Goal: Information Seeking & Learning: Learn about a topic

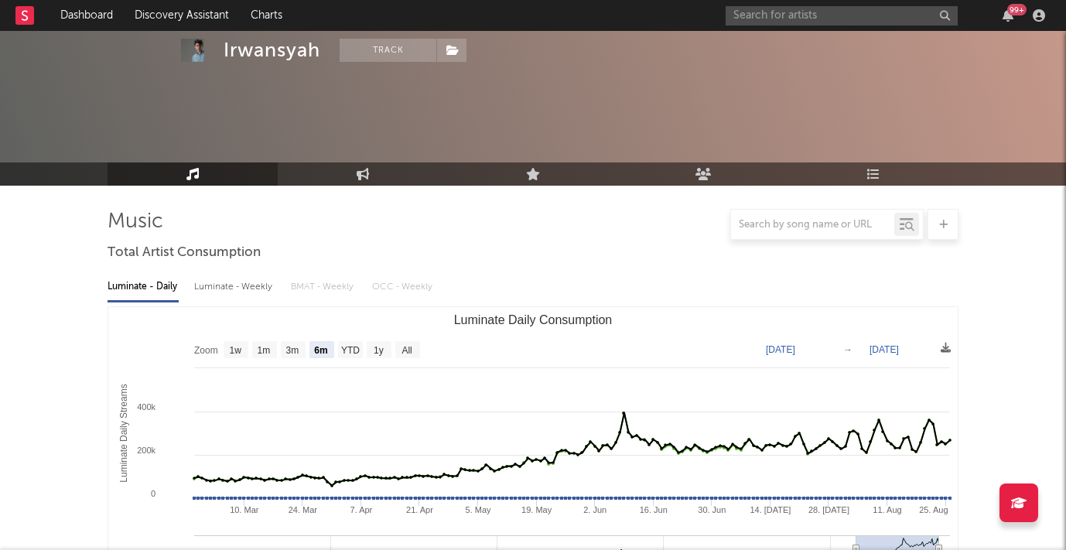
select select "6m"
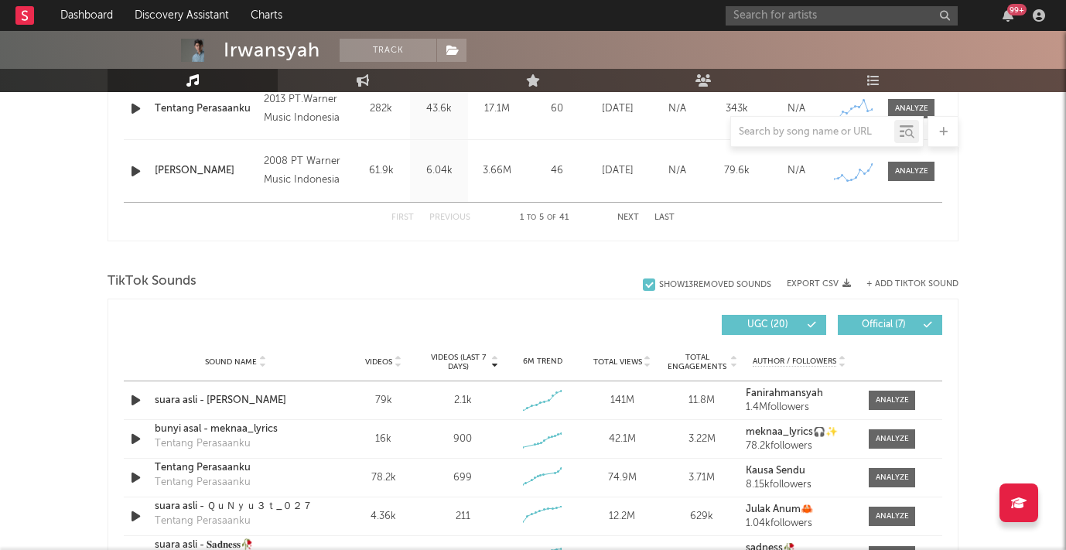
scroll to position [882, 0]
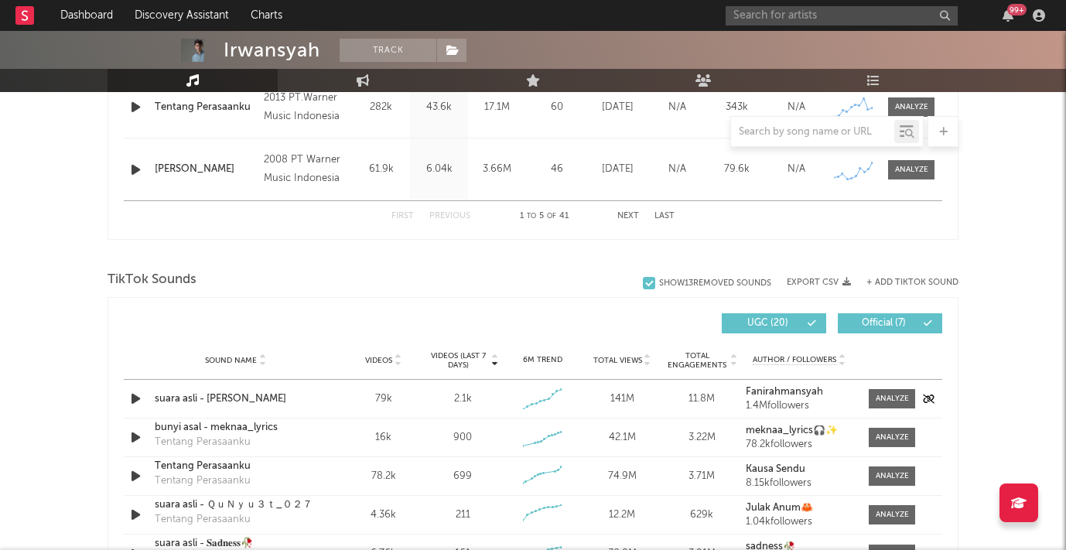
click at [132, 397] on icon "button" at bounding box center [136, 398] width 16 height 19
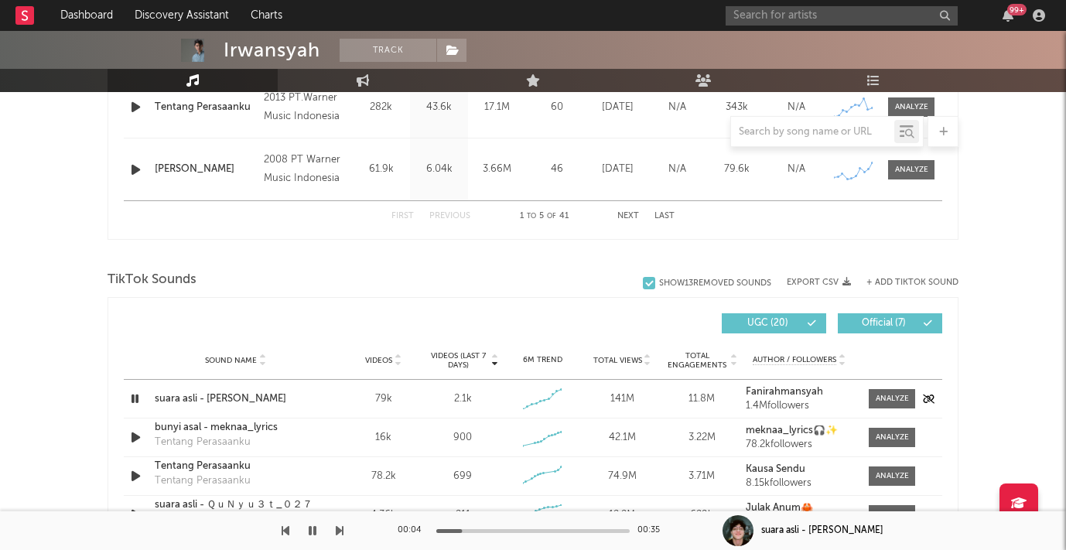
click at [132, 397] on icon "button" at bounding box center [135, 398] width 15 height 19
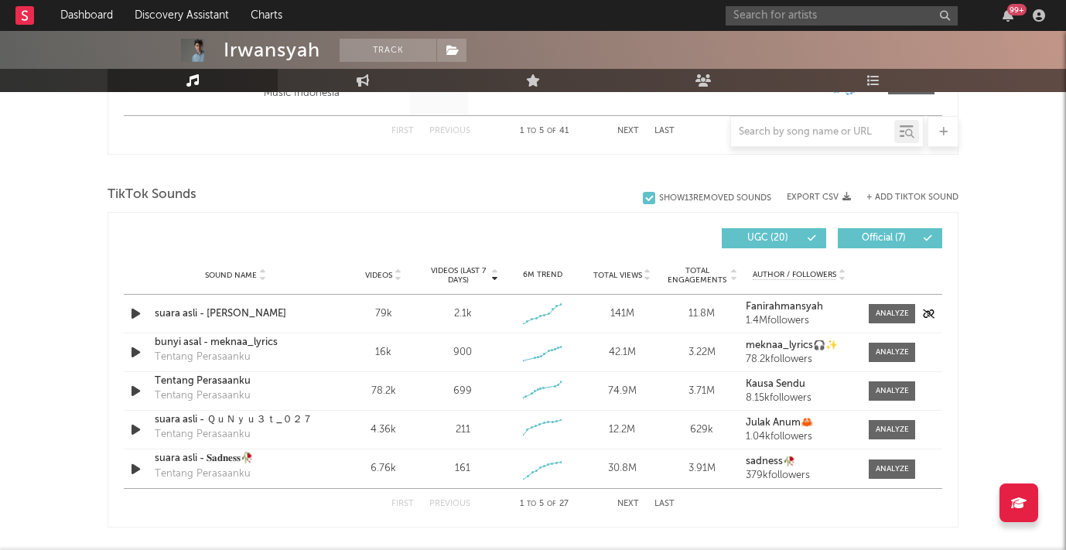
scroll to position [970, 0]
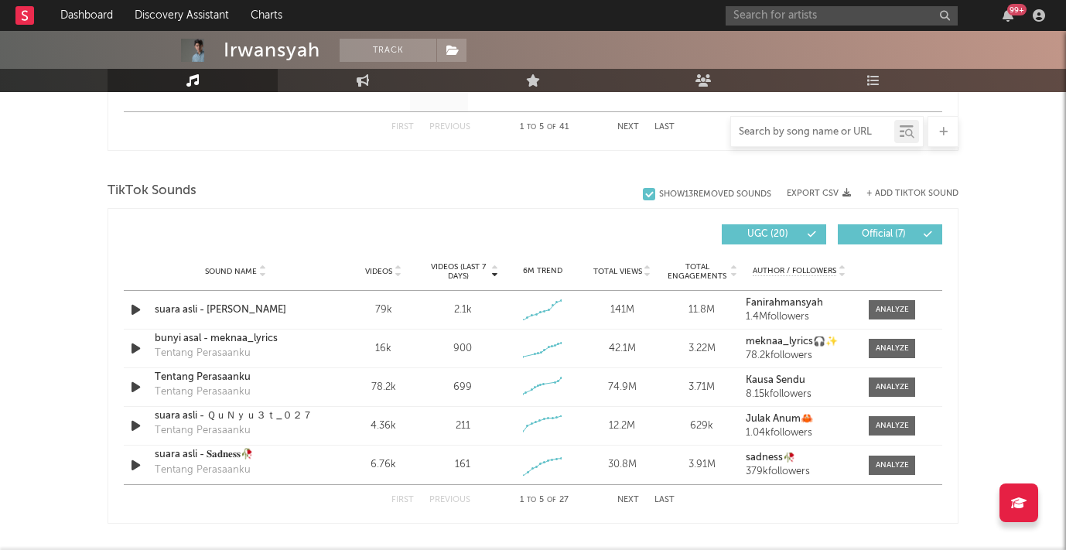
click at [778, 132] on input "text" at bounding box center [812, 132] width 163 height 12
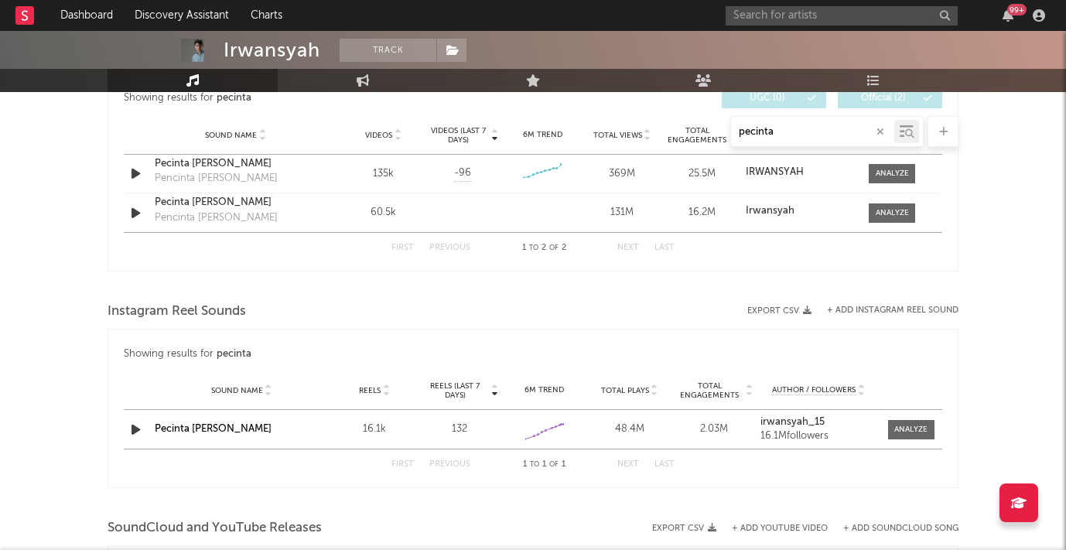
scroll to position [832, 0]
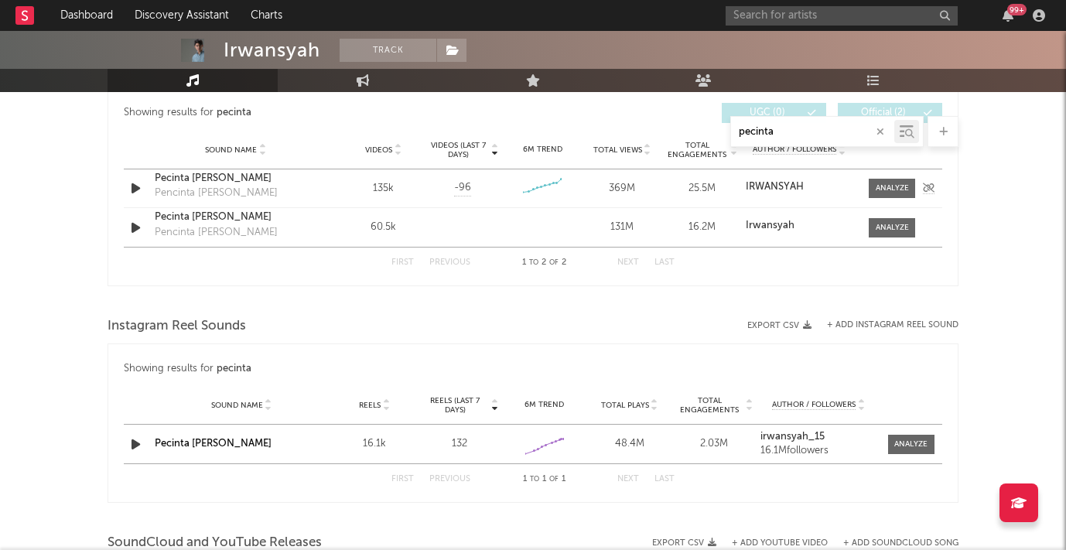
click at [131, 185] on icon "button" at bounding box center [136, 188] width 16 height 19
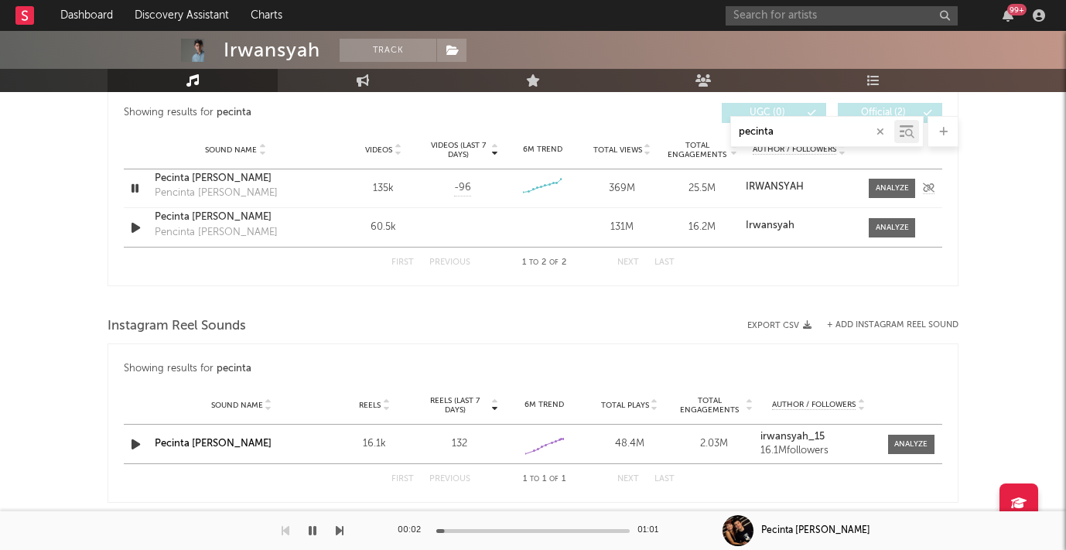
click at [131, 185] on icon "button" at bounding box center [135, 188] width 15 height 19
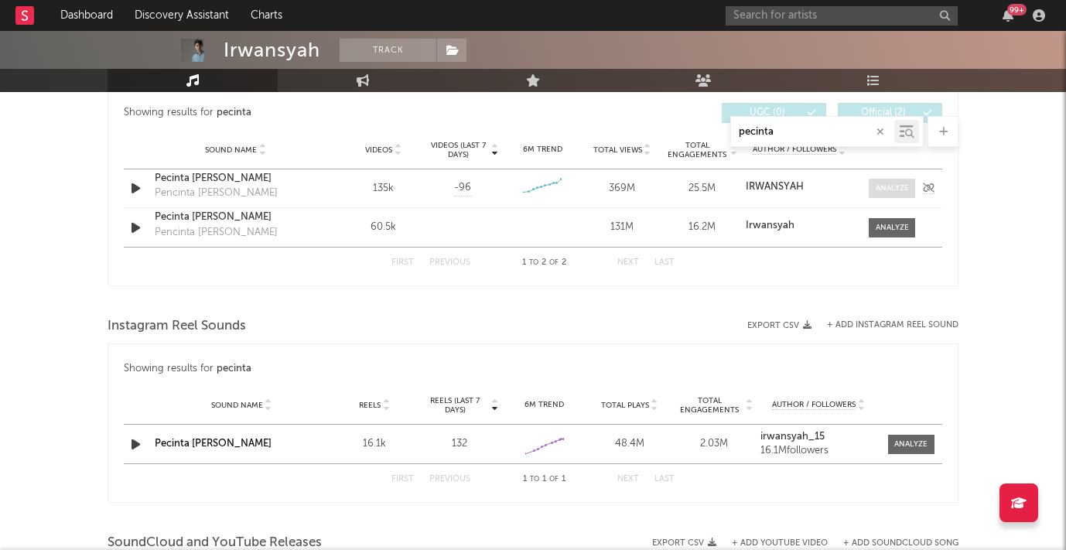
type input "pecinta"
click at [902, 184] on div at bounding box center [891, 188] width 33 height 12
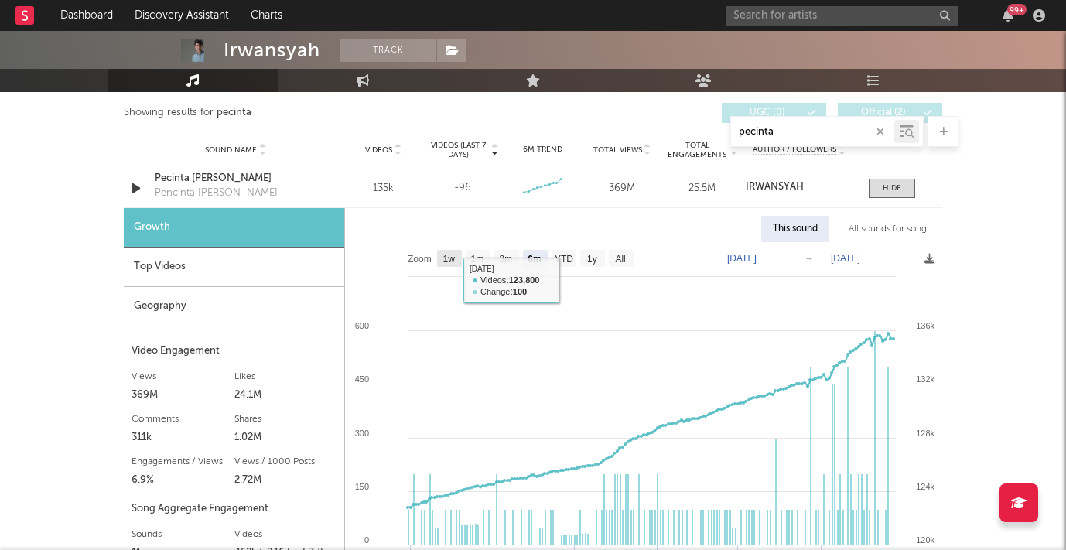
click at [449, 258] on text "1w" at bounding box center [449, 259] width 12 height 11
select select "1w"
type input "[DATE]"
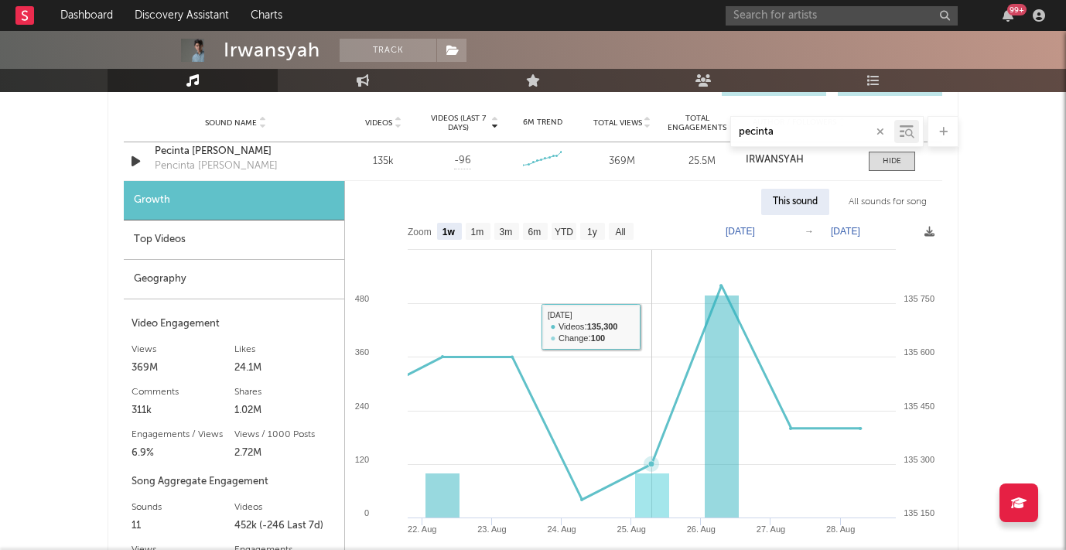
scroll to position [869, 0]
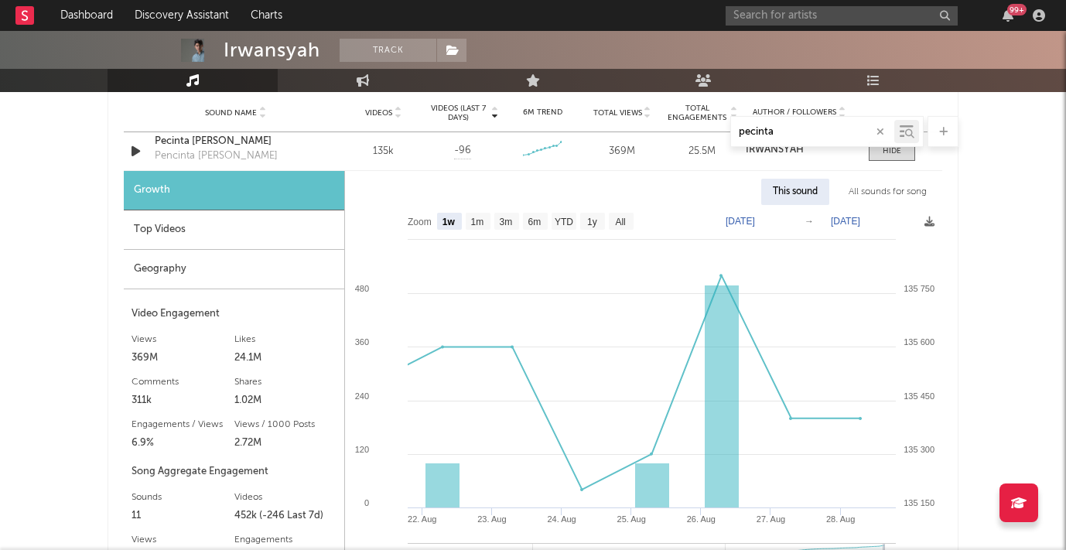
click at [236, 221] on div "Top Videos" at bounding box center [234, 229] width 220 height 39
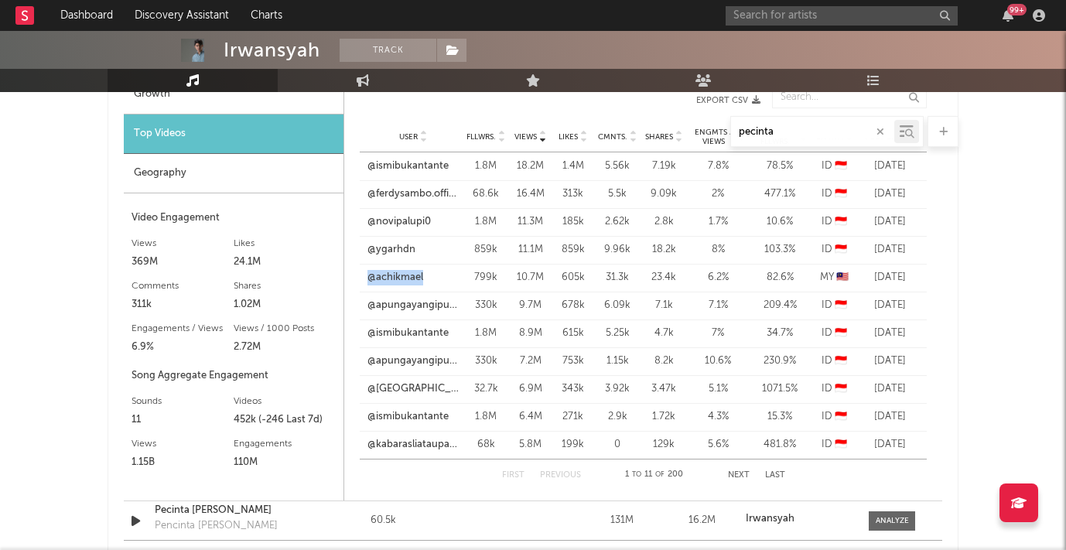
scroll to position [966, 0]
click at [740, 472] on button "Next" at bounding box center [739, 474] width 22 height 9
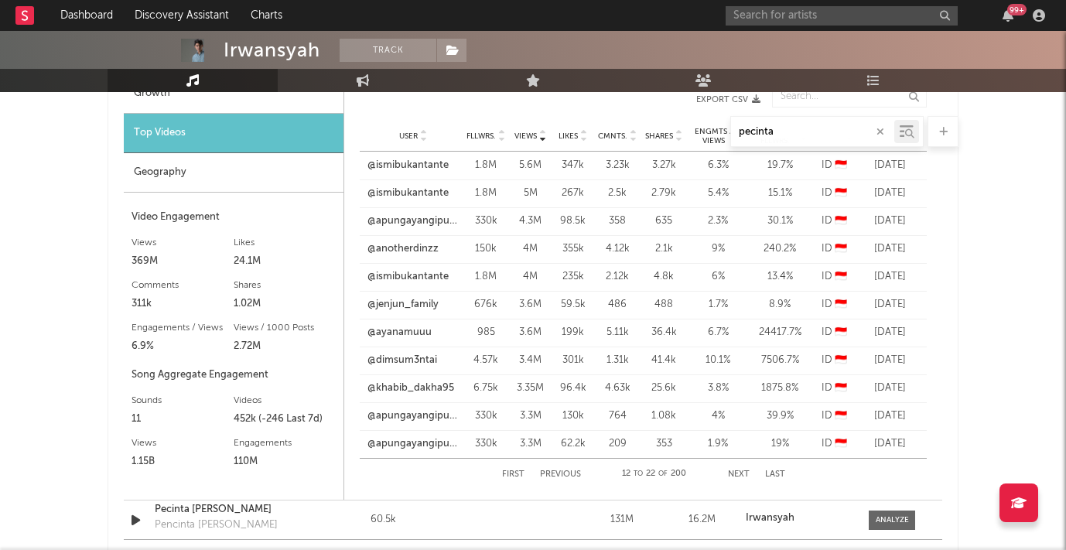
click at [740, 472] on button "Next" at bounding box center [739, 474] width 22 height 9
click at [518, 470] on button "First" at bounding box center [513, 474] width 22 height 9
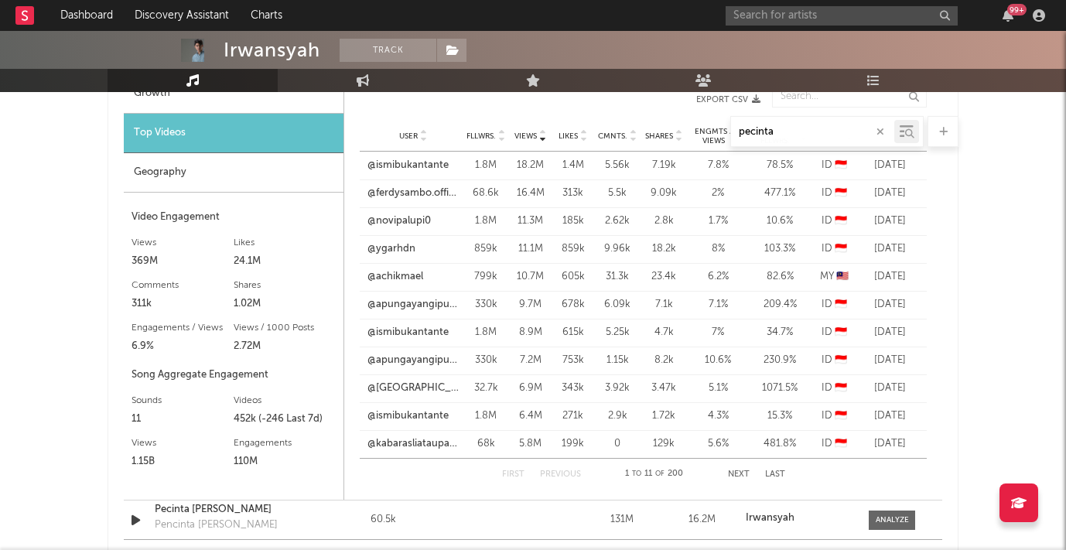
click at [740, 472] on button "Next" at bounding box center [739, 474] width 22 height 9
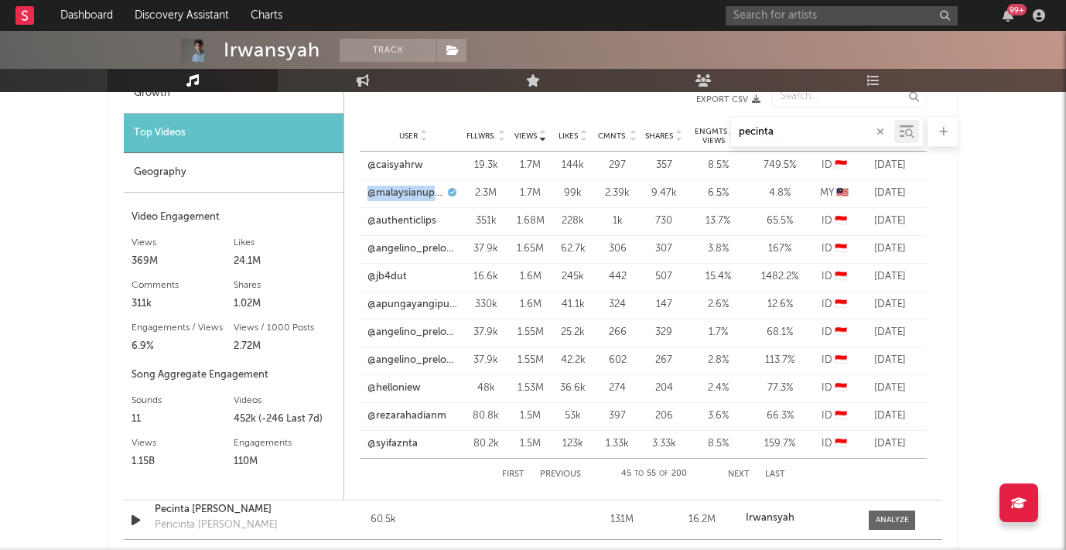
click at [738, 476] on button "Next" at bounding box center [739, 474] width 22 height 9
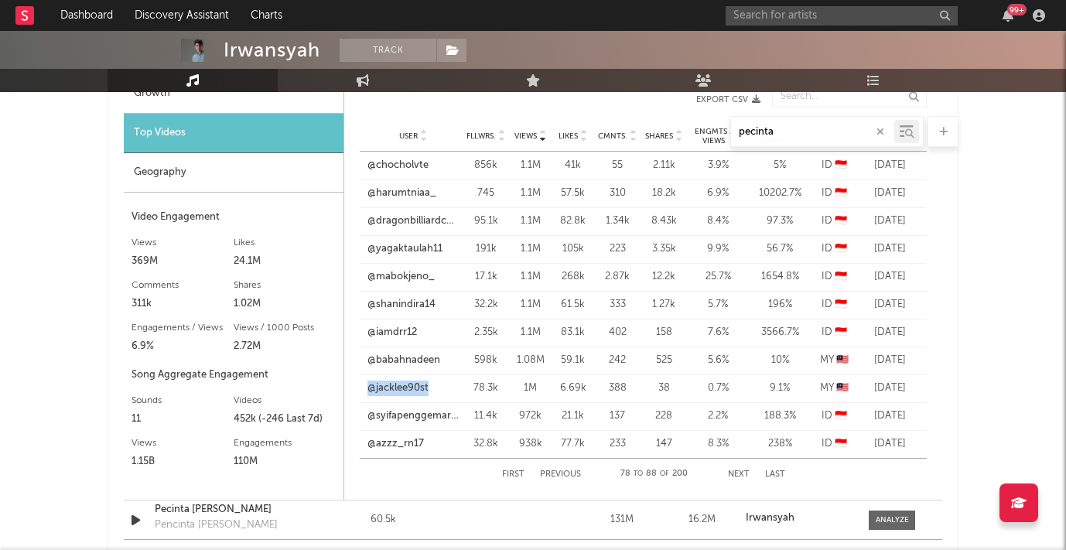
click at [741, 474] on button "Next" at bounding box center [739, 474] width 22 height 9
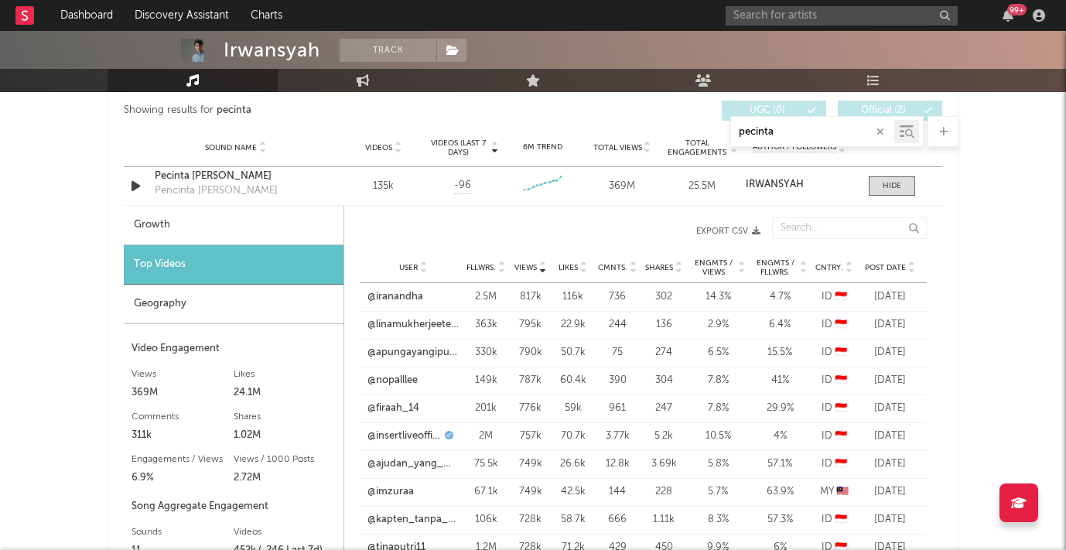
scroll to position [855, 0]
